Goal: Information Seeking & Learning: Learn about a topic

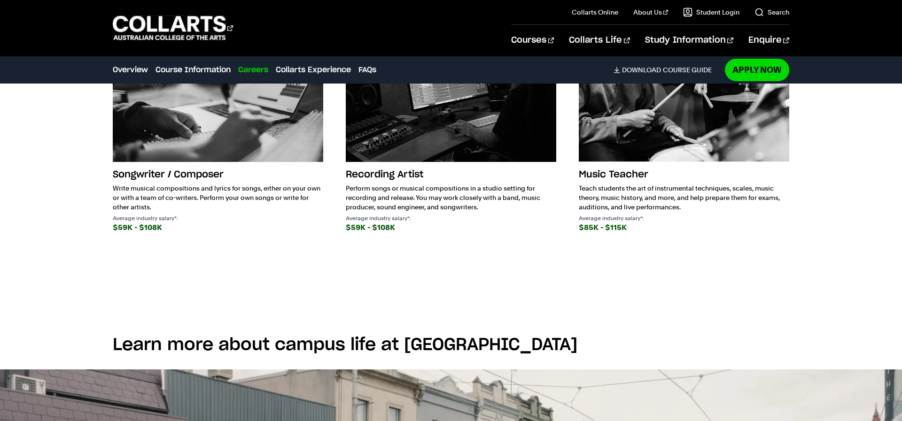
scroll to position [1689, 0]
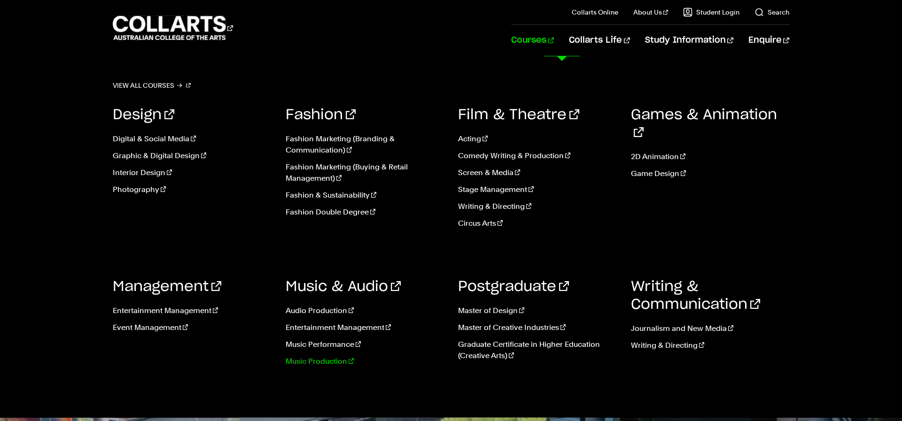
click at [308, 359] on link "Music Production" at bounding box center [365, 361] width 159 height 11
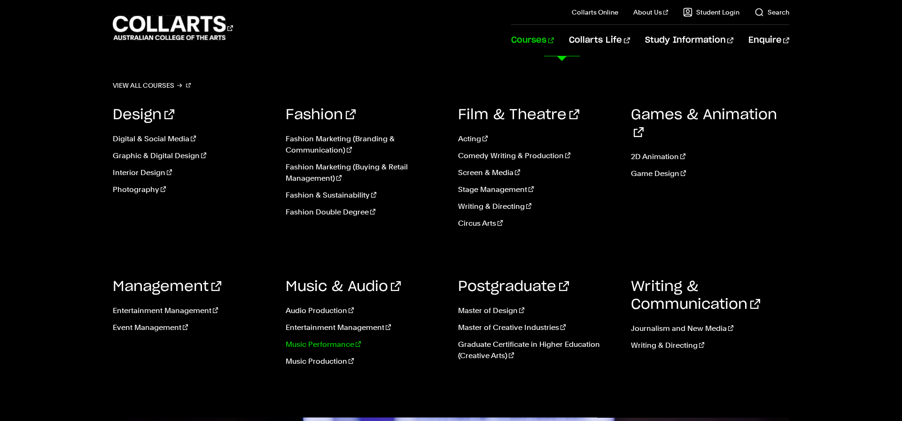
click at [339, 341] on link "Music Performance" at bounding box center [365, 344] width 159 height 11
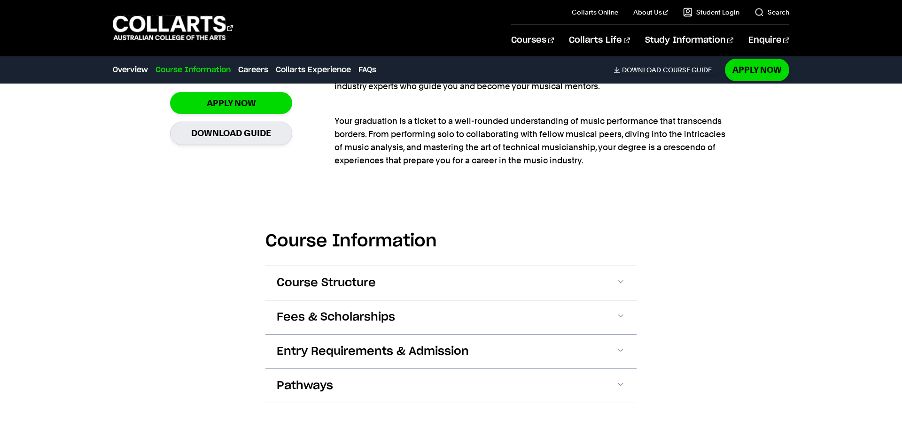
scroll to position [801, 0]
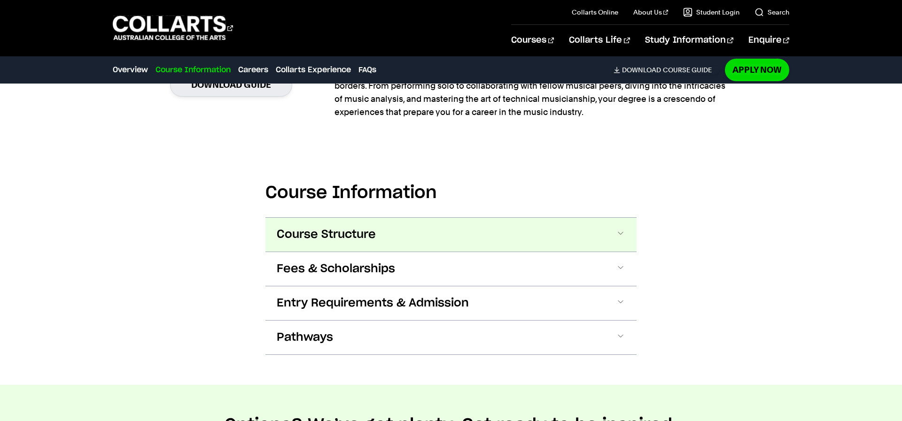
click at [376, 231] on span "Course Structure" at bounding box center [326, 234] width 99 height 15
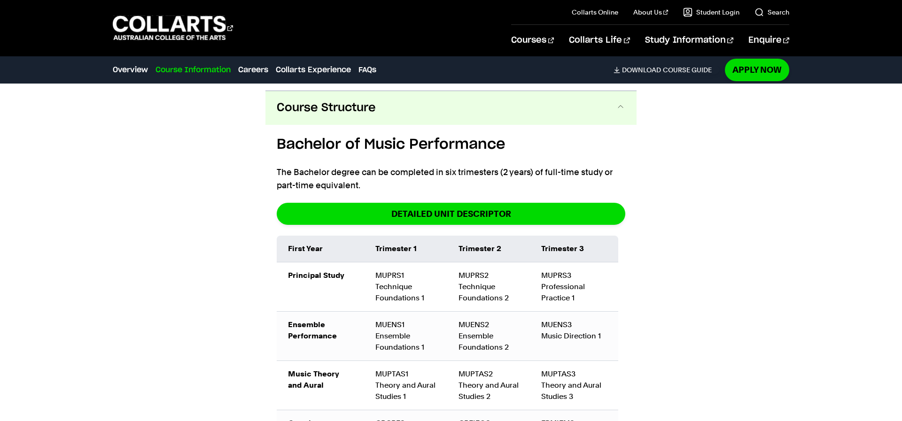
scroll to position [934, 0]
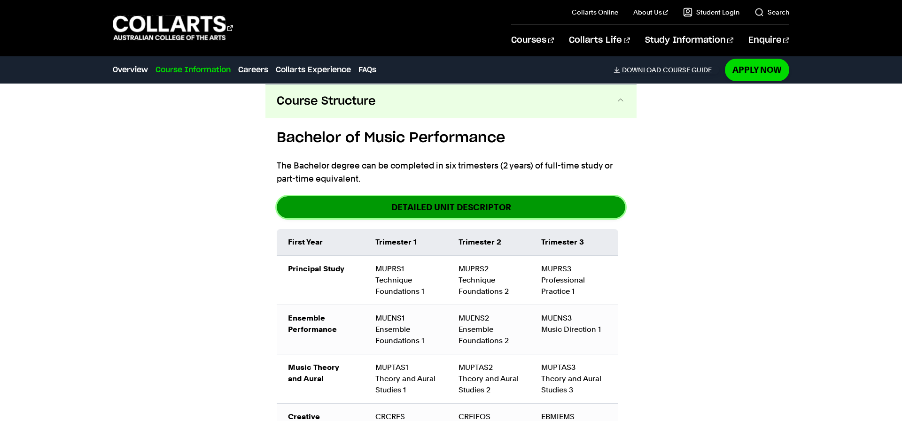
click at [389, 212] on link "DETAILED UNIT DESCRIPTOR" at bounding box center [451, 207] width 349 height 22
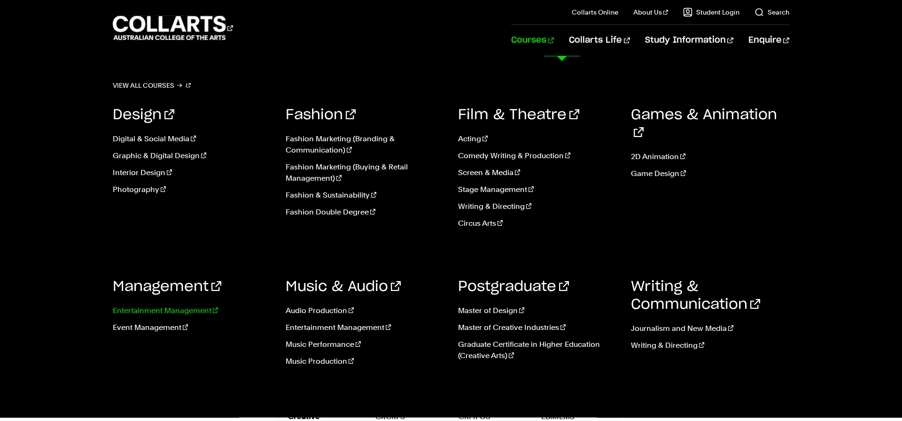
click at [165, 312] on link "Entertainment Management" at bounding box center [192, 310] width 159 height 11
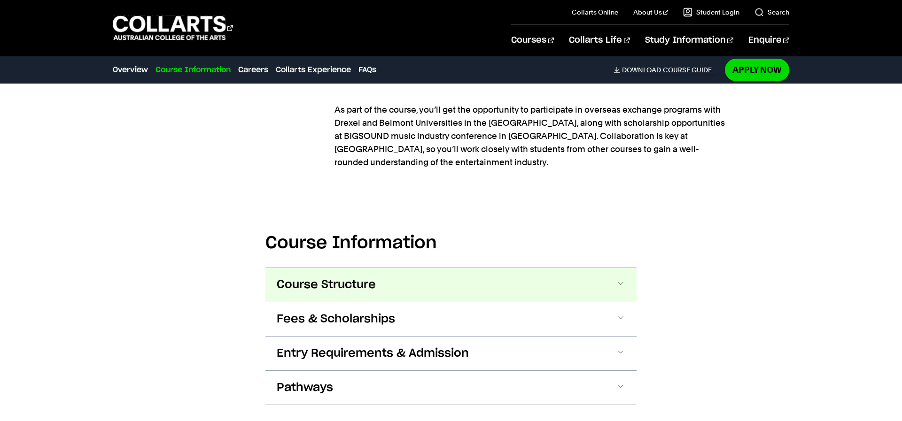
click at [337, 278] on span "Course Structure" at bounding box center [326, 285] width 99 height 15
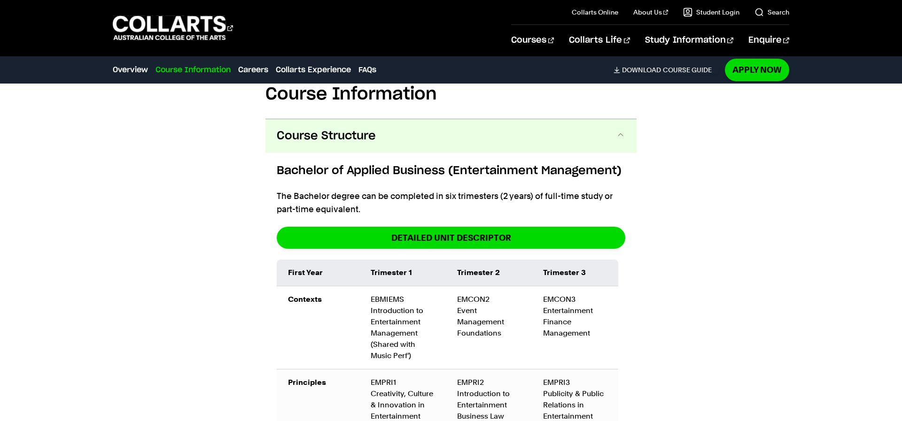
scroll to position [1305, 0]
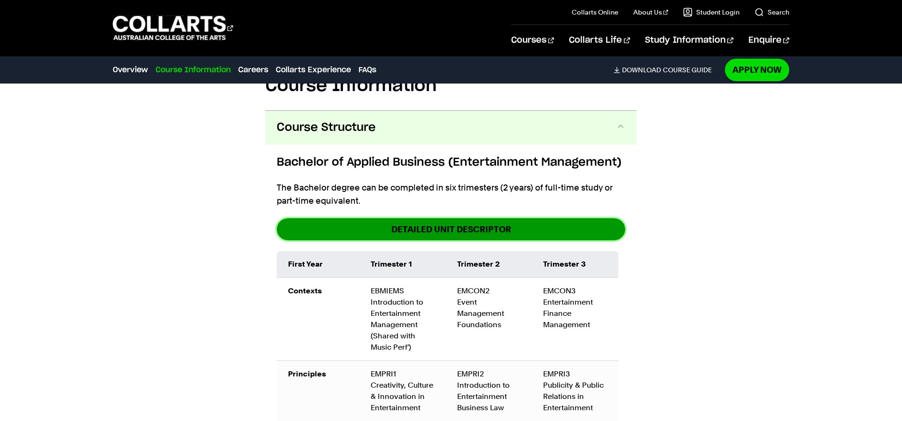
click at [432, 218] on link "detailed unit descriptor" at bounding box center [451, 229] width 349 height 22
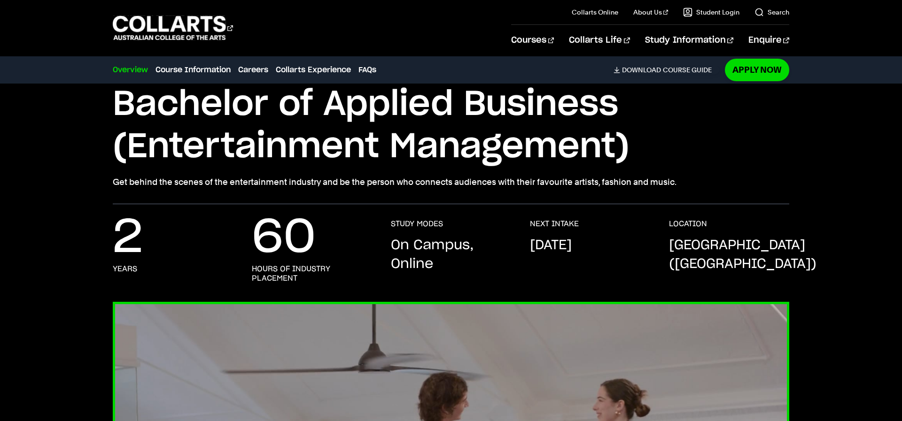
scroll to position [0, 0]
